Goal: Task Accomplishment & Management: Manage account settings

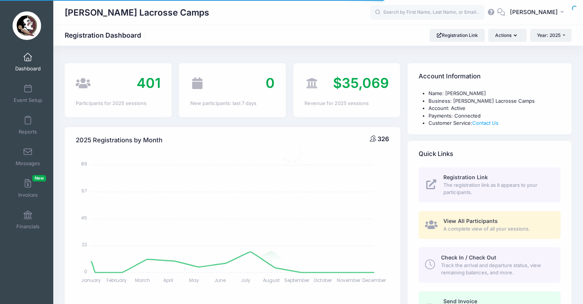
select select
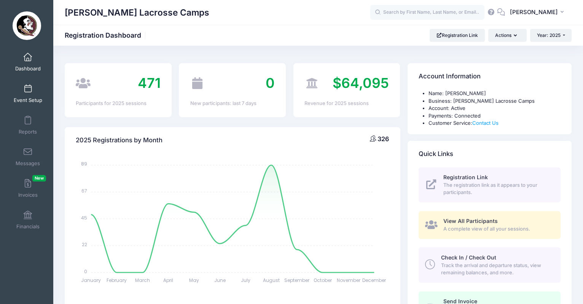
click at [28, 91] on span at bounding box center [28, 89] width 0 height 8
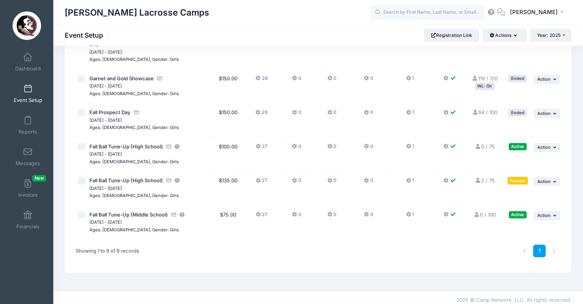
scroll to position [180, 0]
click at [141, 144] on span "Fall Ball Tune-Up (High School)" at bounding box center [125, 147] width 73 height 6
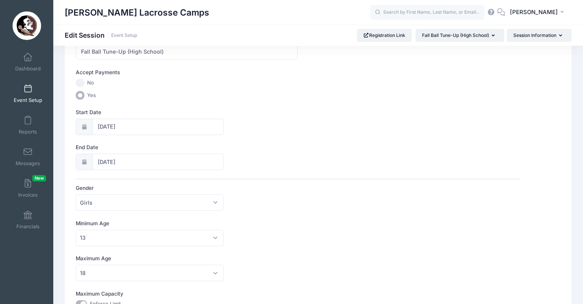
scroll to position [115, 0]
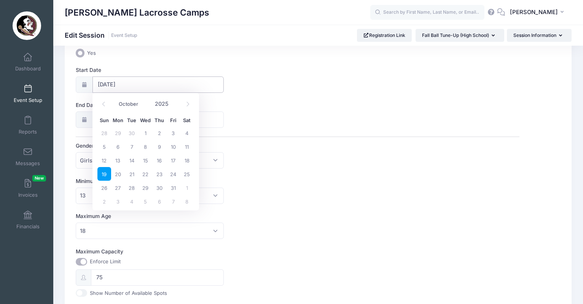
click at [152, 80] on input "10/19/2025" at bounding box center [158, 85] width 131 height 16
click at [107, 188] on span "26" at bounding box center [104, 188] width 14 height 14
type input "10/26/2025"
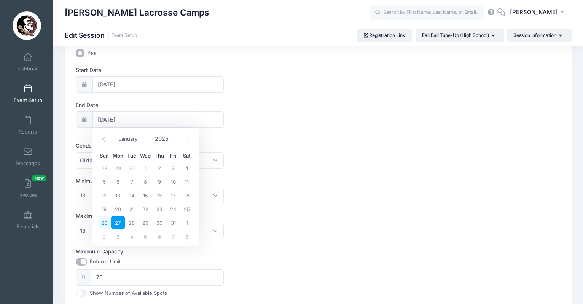
click at [107, 221] on span "26" at bounding box center [104, 223] width 14 height 14
type input "10/26/2025"
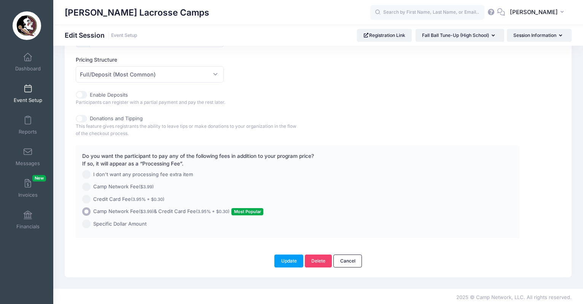
scroll to position [398, 0]
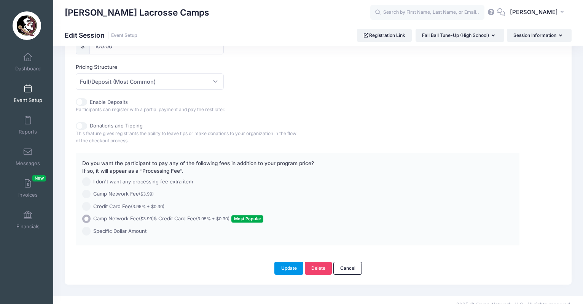
click at [295, 271] on button "Update" at bounding box center [289, 268] width 29 height 13
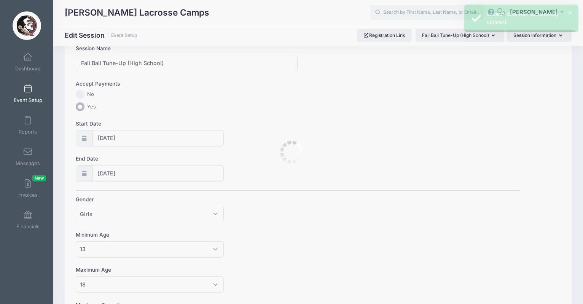
scroll to position [0, 0]
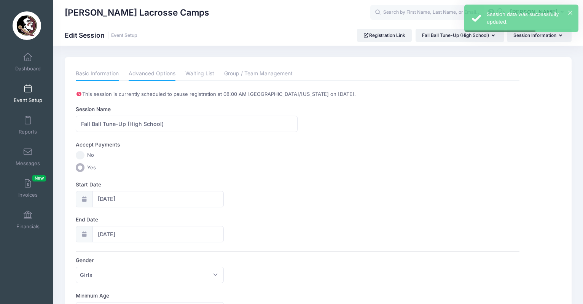
click at [162, 78] on link "Advanced Options" at bounding box center [152, 74] width 47 height 14
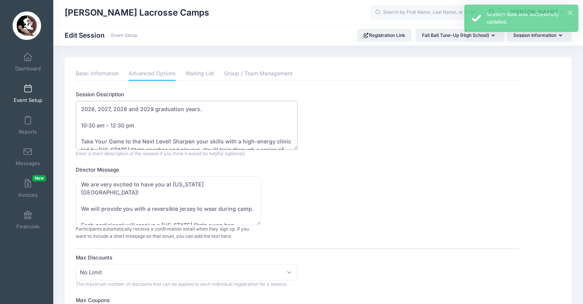
drag, startPoint x: 126, startPoint y: 123, endPoint x: 77, endPoint y: 123, distance: 49.1
click at [77, 123] on textarea "2026, 2027, 2028 and 2029 graduation years. 10:30 am - 12:30 pm Take Your Game …" at bounding box center [187, 125] width 222 height 49
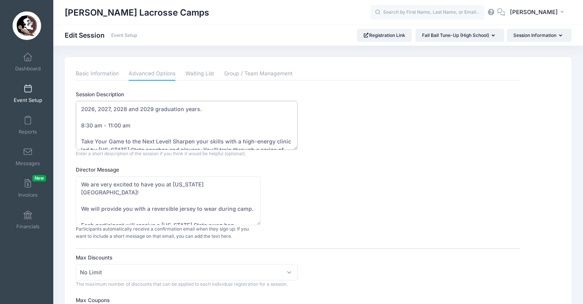
click at [93, 124] on textarea "2026, 2027, 2028 and 2029 graduation years. 10:30 am - 12:30 pm Take Your Game …" at bounding box center [187, 125] width 222 height 49
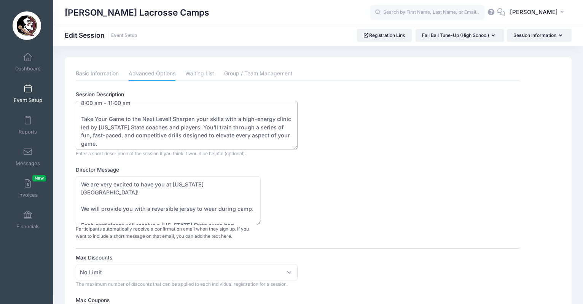
scroll to position [24, 0]
click at [82, 118] on textarea "2026, 2027, 2028 and 2029 graduation years. 10:30 am - 12:30 pm Take Your Game …" at bounding box center [187, 125] width 222 height 49
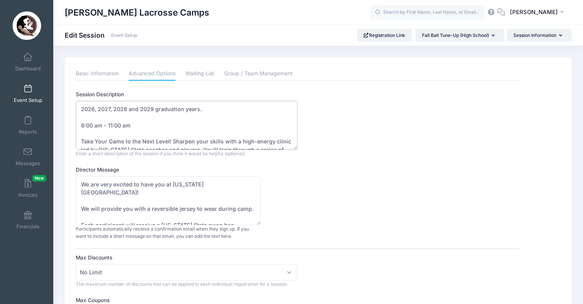
scroll to position [0, 0]
click at [84, 125] on textarea "2026, 2027, 2028 and 2029 graduation years. 10:30 am - 12:30 pm Take Your Game …" at bounding box center [187, 125] width 222 height 49
click at [90, 123] on textarea "2026, 2027, 2028 and 2029 graduation years. 10:30 am - 12:30 pm Take Your Game …" at bounding box center [187, 125] width 222 height 49
drag, startPoint x: 94, startPoint y: 125, endPoint x: 76, endPoint y: 124, distance: 18.3
click at [76, 124] on textarea "2026, 2027, 2028 and 2029 graduation years. 10:30 am - 12:30 pm Take Your Game …" at bounding box center [187, 125] width 222 height 49
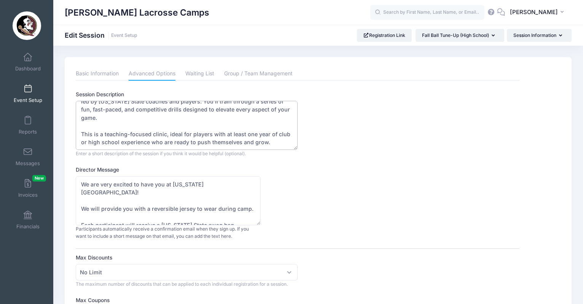
scroll to position [48, 0]
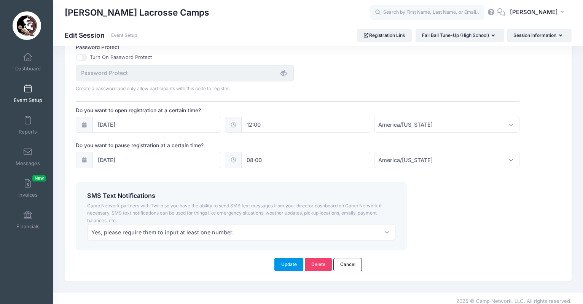
type textarea "2026, 2027, 2028 and 2029 graduation years. 9:00 am - 11:00 am Take Your Game t…"
click at [296, 262] on button "Update" at bounding box center [289, 264] width 29 height 13
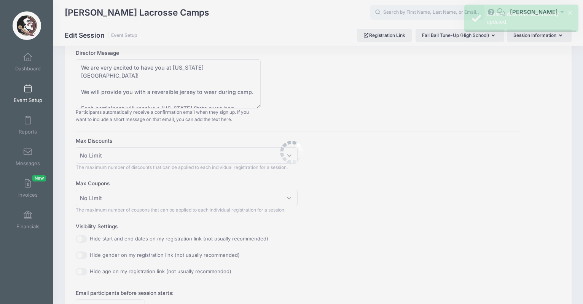
scroll to position [0, 0]
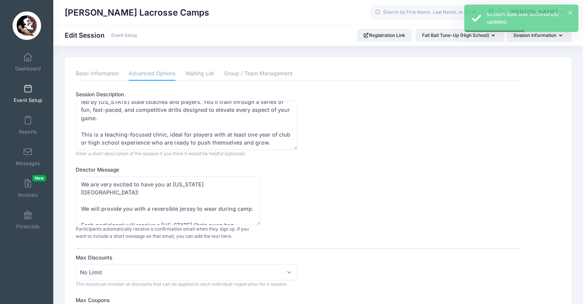
click at [29, 93] on link "Event Setup" at bounding box center [28, 93] width 36 height 27
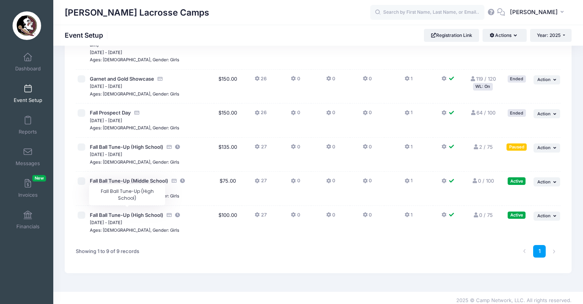
scroll to position [180, 0]
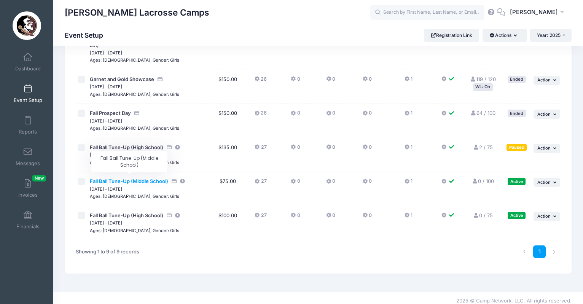
click at [142, 179] on span "Fall Ball Tune-Up (Middle School)" at bounding box center [129, 181] width 78 height 6
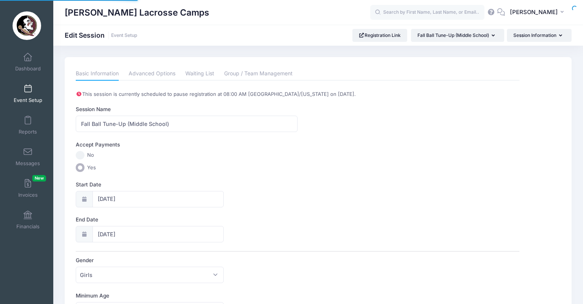
select select "9"
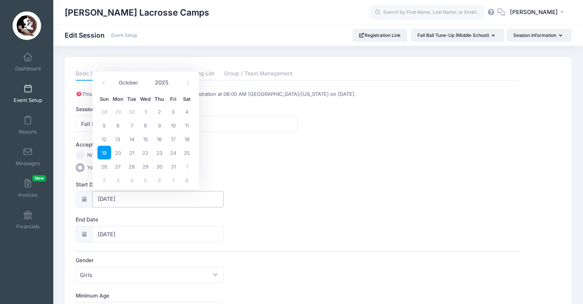
click at [119, 198] on input "10/19/2025" at bounding box center [158, 199] width 131 height 16
click at [103, 165] on span "26" at bounding box center [104, 167] width 14 height 14
type input "10/26/2025"
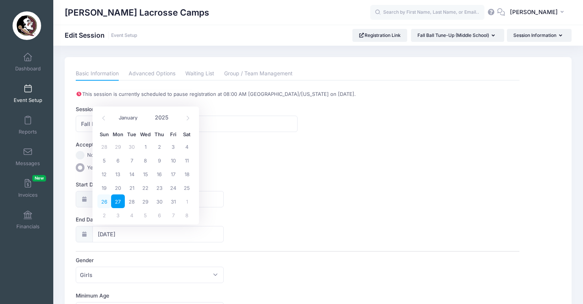
click at [107, 203] on span "26" at bounding box center [104, 202] width 14 height 14
type input "[DATE]"
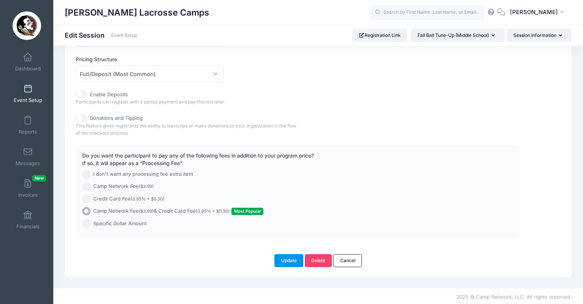
scroll to position [405, 0]
click at [287, 258] on button "Update" at bounding box center [289, 261] width 29 height 13
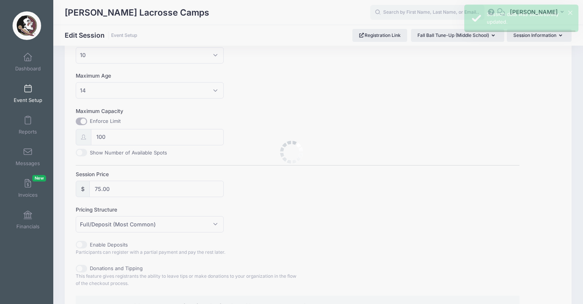
scroll to position [0, 0]
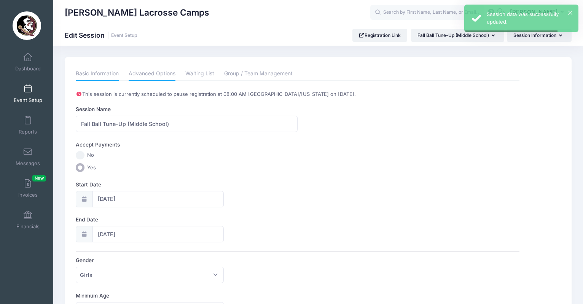
click at [142, 73] on link "Advanced Options" at bounding box center [152, 74] width 47 height 14
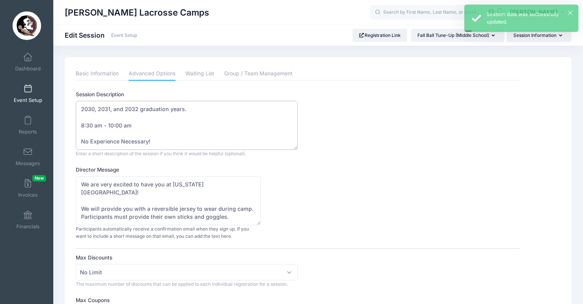
drag, startPoint x: 122, startPoint y: 123, endPoint x: 80, endPoint y: 120, distance: 42.8
click at [80, 120] on textarea "2030, 2031, and 2032 graduation years. 8:30 am - 10:00 am No Experience Necessa…" at bounding box center [187, 125] width 222 height 49
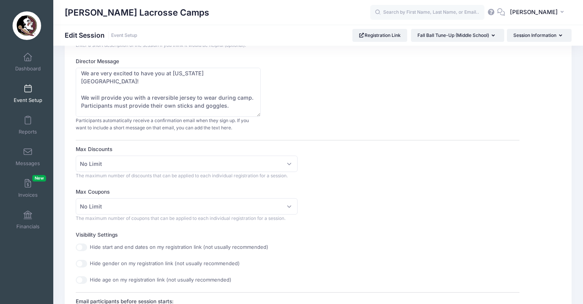
scroll to position [101, 0]
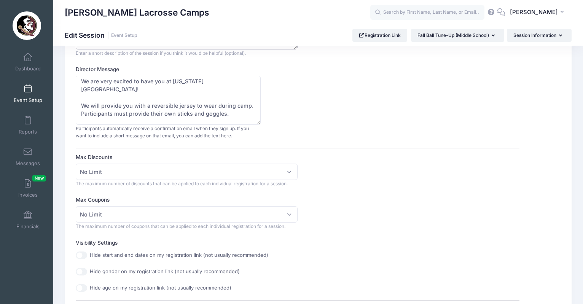
type textarea "2030, 2031, and 2032 graduation years. 9:00 - 10:30 am No Experience Necessary!…"
click at [233, 96] on textarea "We are very excited to have you at Florida State! We will provide you with a re…" at bounding box center [168, 100] width 185 height 49
click at [235, 96] on textarea "We are very excited to have you at Florida State! We will provide you with a re…" at bounding box center [168, 100] width 185 height 49
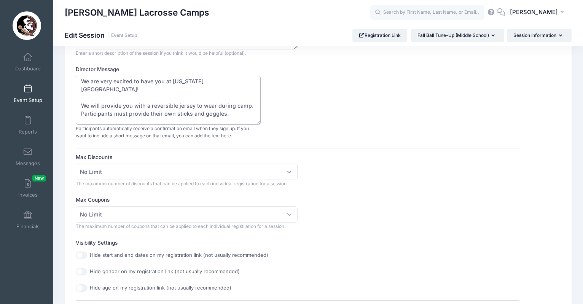
click at [251, 96] on textarea "We are very excited to have you at Florida State! We will provide you with a re…" at bounding box center [168, 100] width 185 height 49
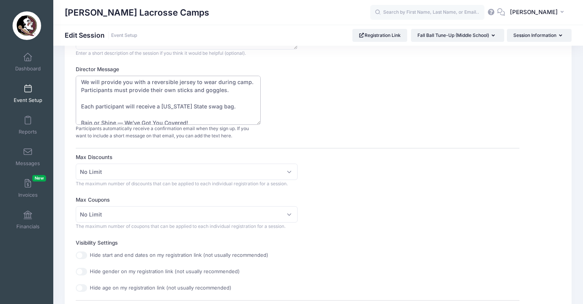
scroll to position [30, 0]
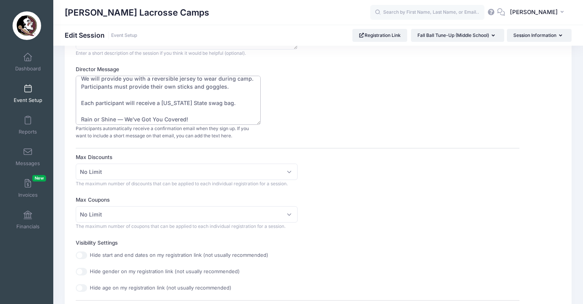
drag, startPoint x: 227, startPoint y: 92, endPoint x: 194, endPoint y: 93, distance: 33.1
click at [194, 93] on textarea "We are very excited to have you at Florida State! We will provide you with a re…" at bounding box center [168, 100] width 185 height 49
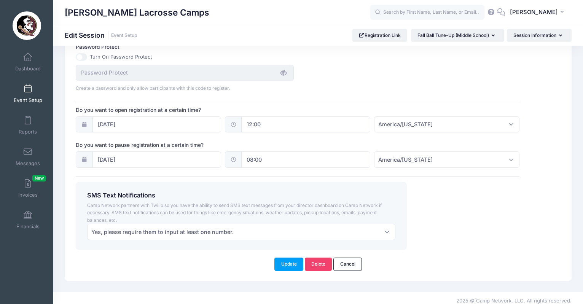
scroll to position [517, 0]
type textarea "We are very excited to have you at [US_STATE][GEOGRAPHIC_DATA]! We will provide…"
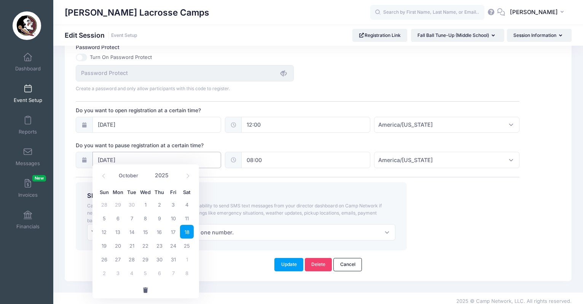
click at [212, 154] on input "10/18/2025" at bounding box center [157, 160] width 129 height 16
click at [190, 244] on span "25" at bounding box center [187, 246] width 14 height 14
type input "[DATE]"
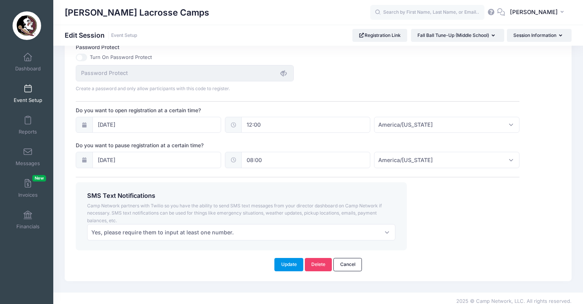
click at [286, 258] on button "Update" at bounding box center [289, 264] width 29 height 13
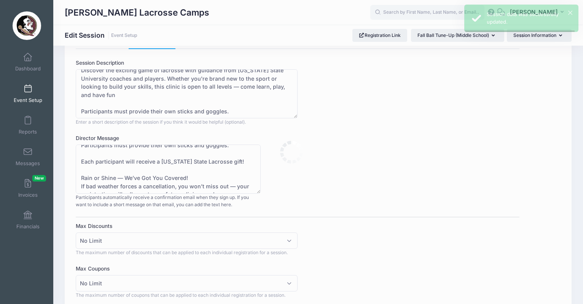
scroll to position [0, 0]
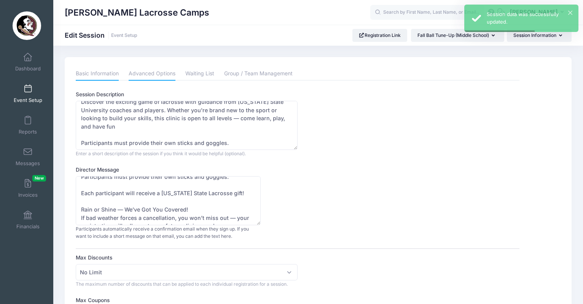
click at [92, 72] on link "Basic Information" at bounding box center [97, 74] width 43 height 14
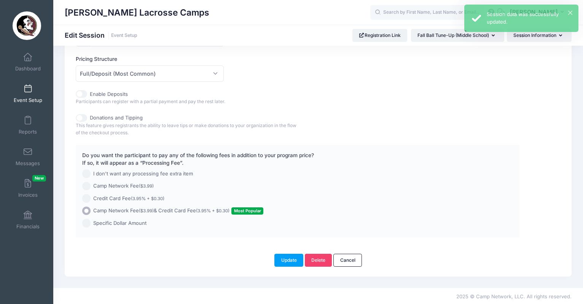
scroll to position [405, 0]
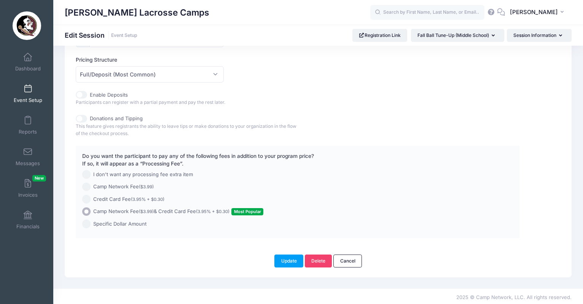
click at [28, 93] on span at bounding box center [28, 89] width 0 height 8
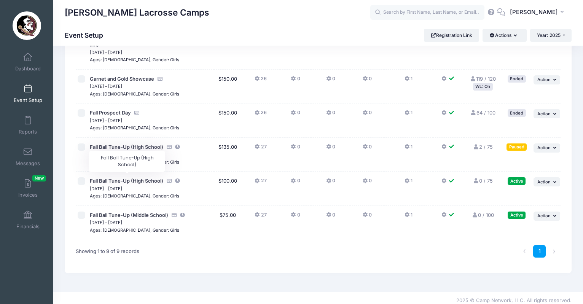
scroll to position [180, 0]
click at [139, 178] on span "Fall Ball Tune-Up (High School)" at bounding box center [126, 181] width 73 height 6
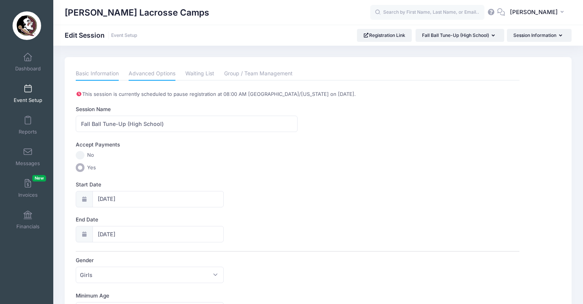
click at [152, 71] on link "Advanced Options" at bounding box center [152, 74] width 47 height 14
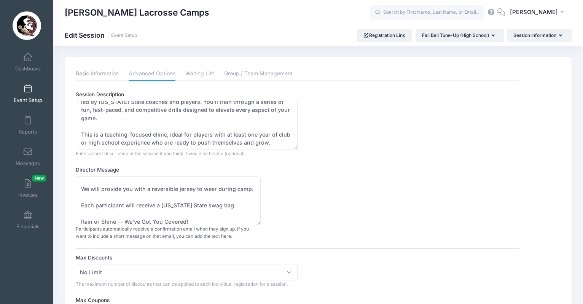
scroll to position [24, 0]
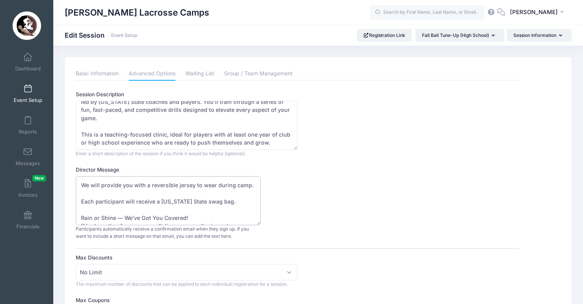
drag, startPoint x: 225, startPoint y: 193, endPoint x: 195, endPoint y: 192, distance: 30.1
click at [195, 192] on textarea "We are very excited to have you at [US_STATE][GEOGRAPHIC_DATA]! We will provide…" at bounding box center [168, 200] width 185 height 49
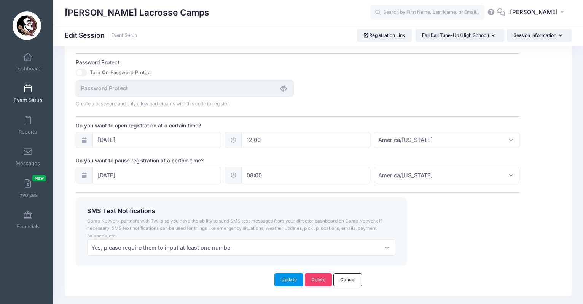
type textarea "We are very excited to have you at [US_STATE][GEOGRAPHIC_DATA]! We will provide…"
click at [287, 274] on button "Update" at bounding box center [289, 279] width 29 height 13
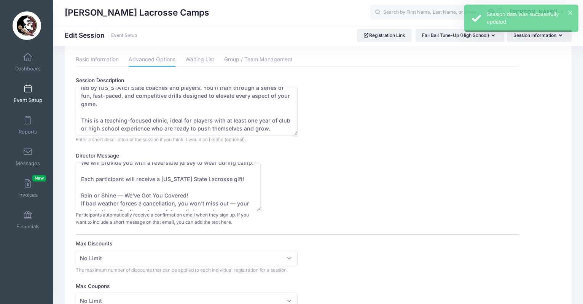
scroll to position [0, 0]
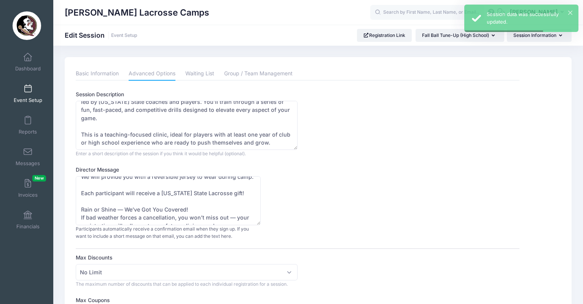
click at [37, 95] on link "Event Setup" at bounding box center [28, 93] width 36 height 27
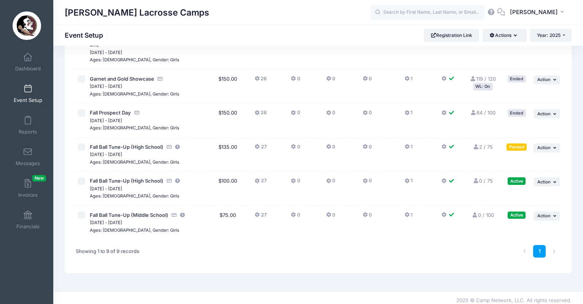
scroll to position [180, 0]
click at [157, 212] on span "Fall Ball Tune-Up (Middle School)" at bounding box center [129, 215] width 78 height 6
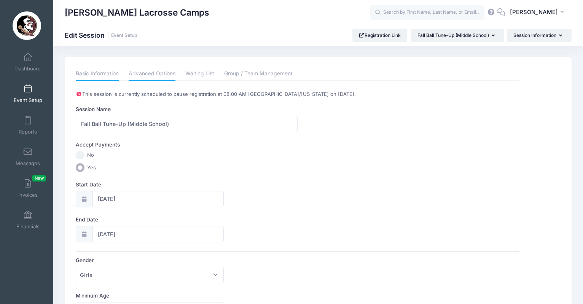
click at [157, 74] on link "Advanced Options" at bounding box center [152, 74] width 47 height 14
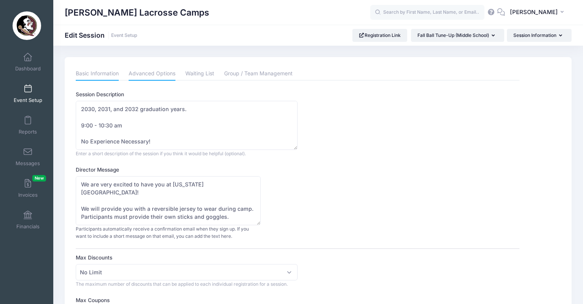
click at [102, 76] on link "Basic Information" at bounding box center [97, 74] width 43 height 14
